Goal: Information Seeking & Learning: Learn about a topic

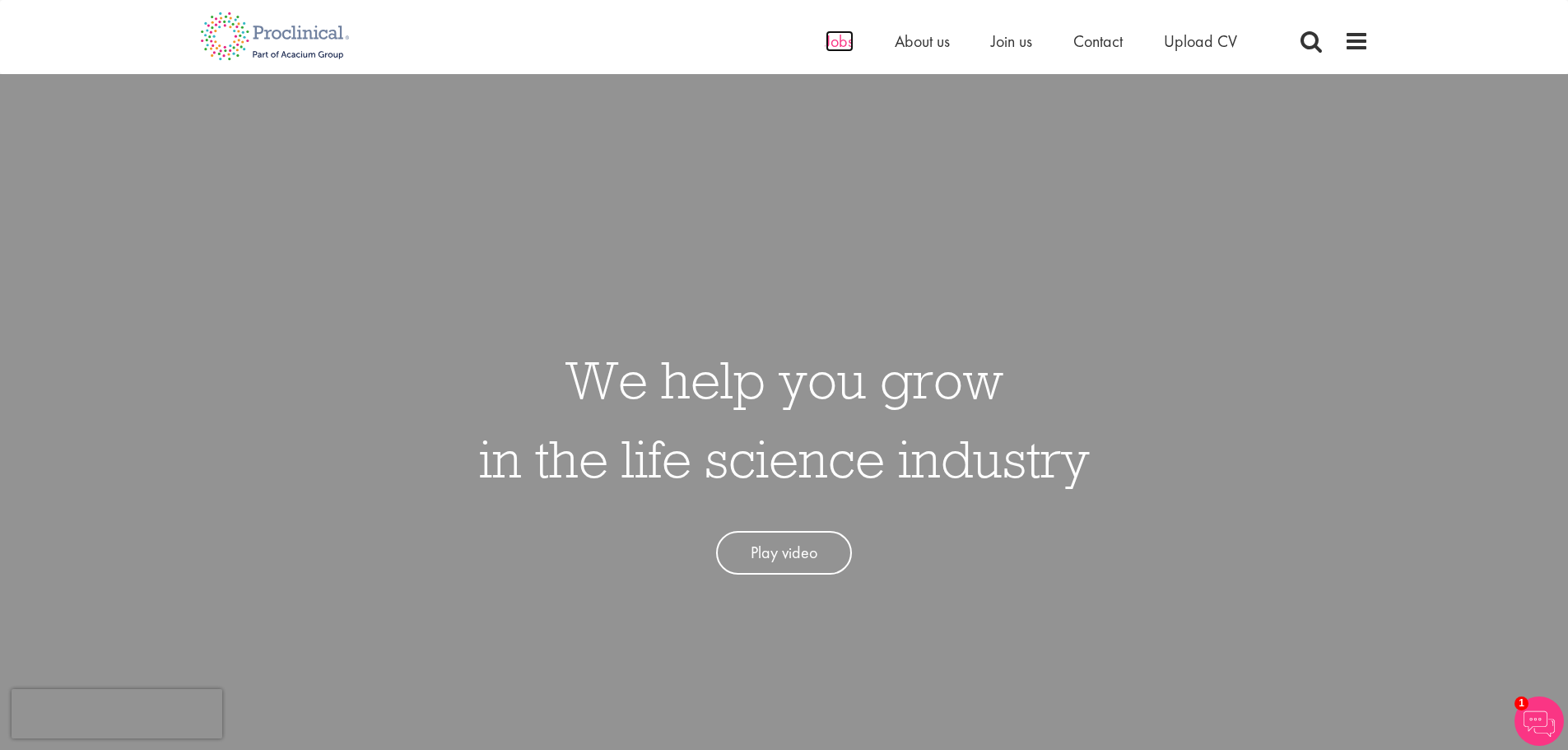
click at [834, 42] on span "Jobs" at bounding box center [840, 40] width 28 height 22
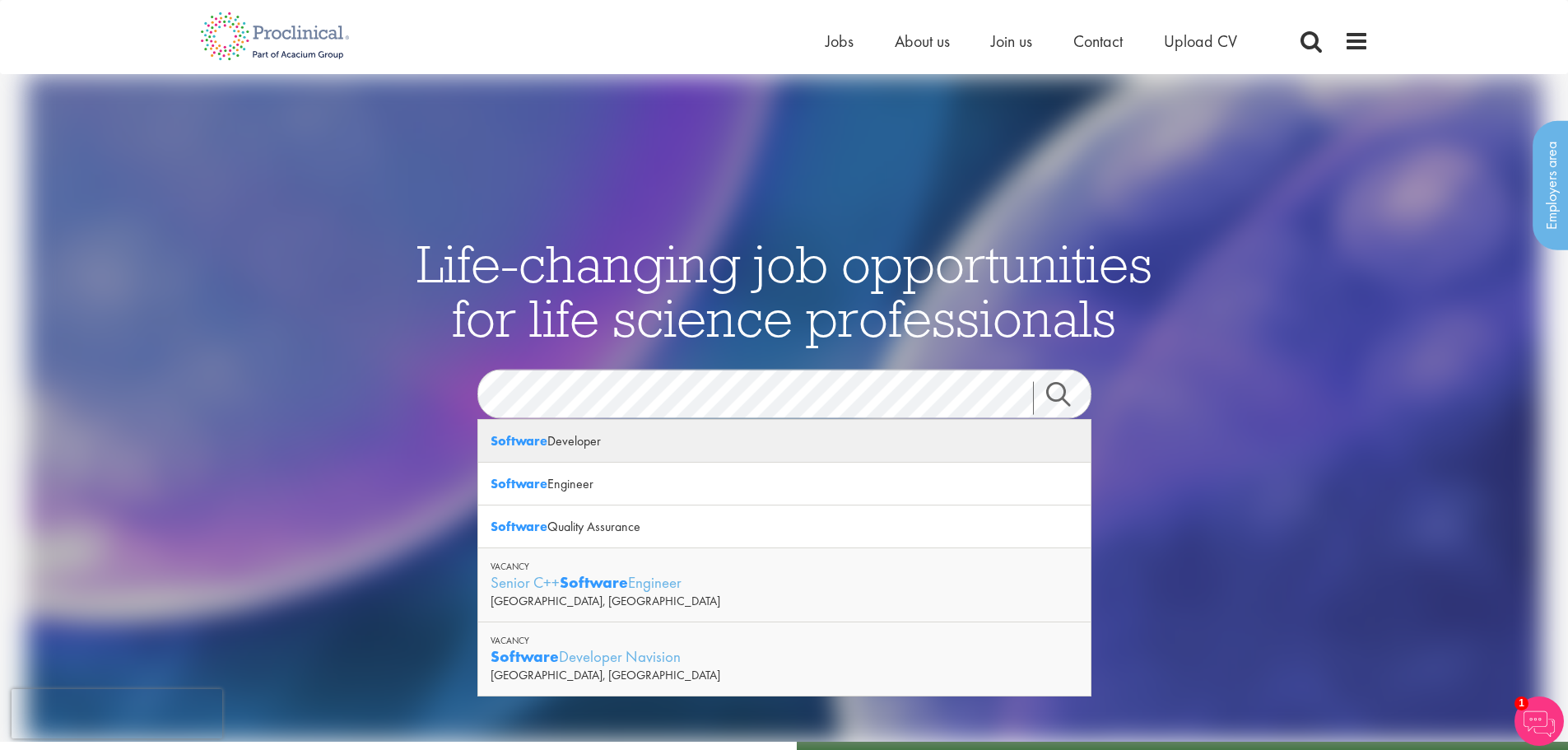
click at [691, 439] on div "Software Developer" at bounding box center [784, 440] width 613 height 42
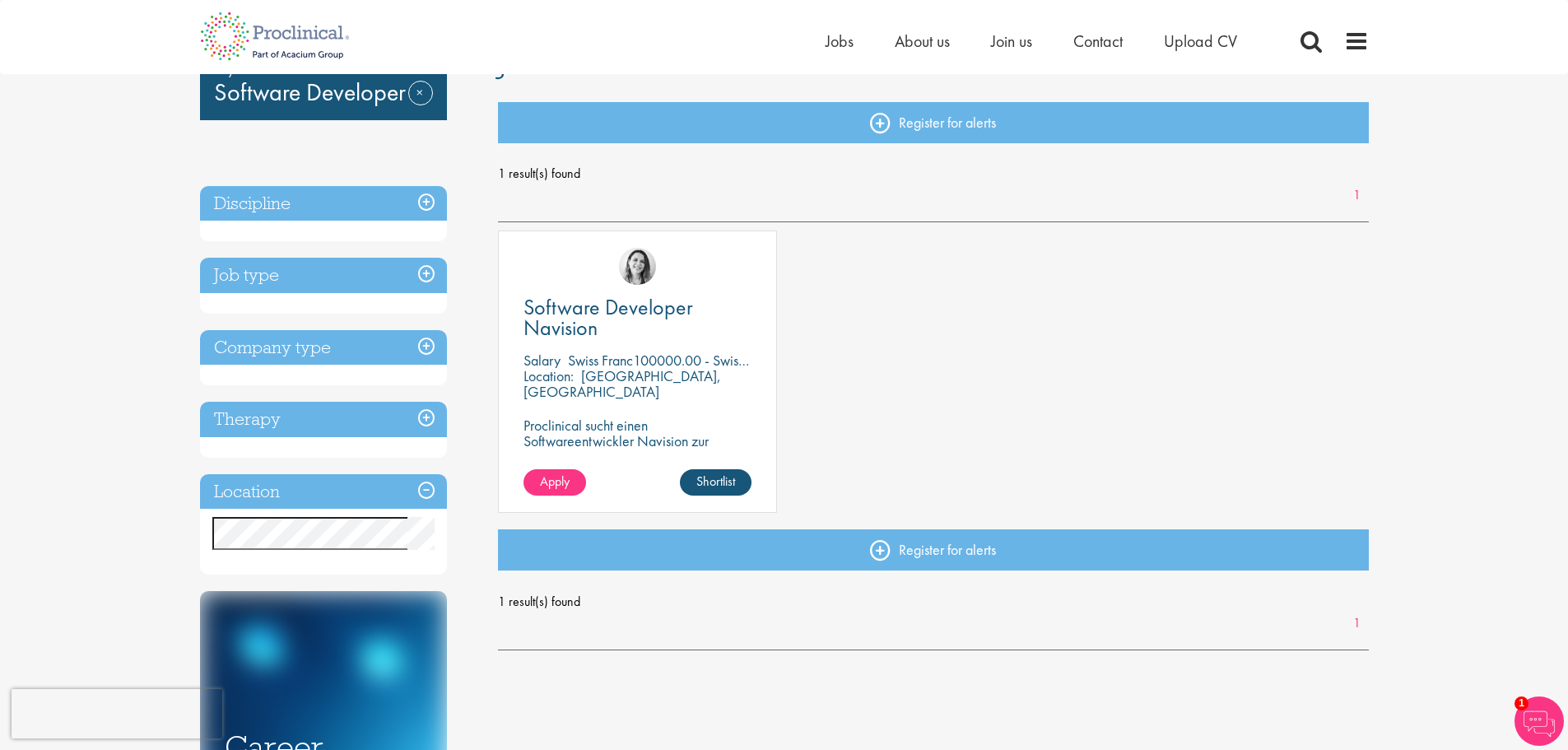
scroll to position [329, 0]
